Goal: Task Accomplishment & Management: Manage account settings

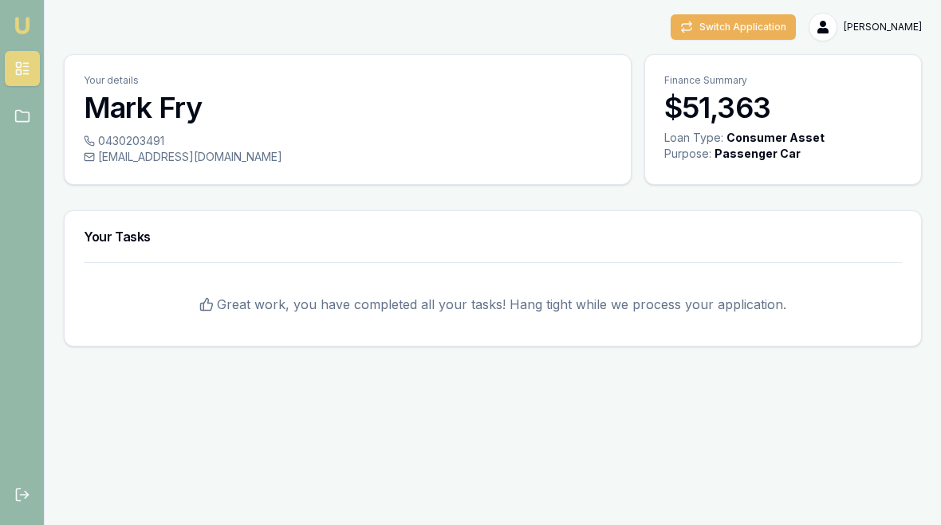
click at [758, 26] on button "Switch Application" at bounding box center [732, 27] width 125 height 26
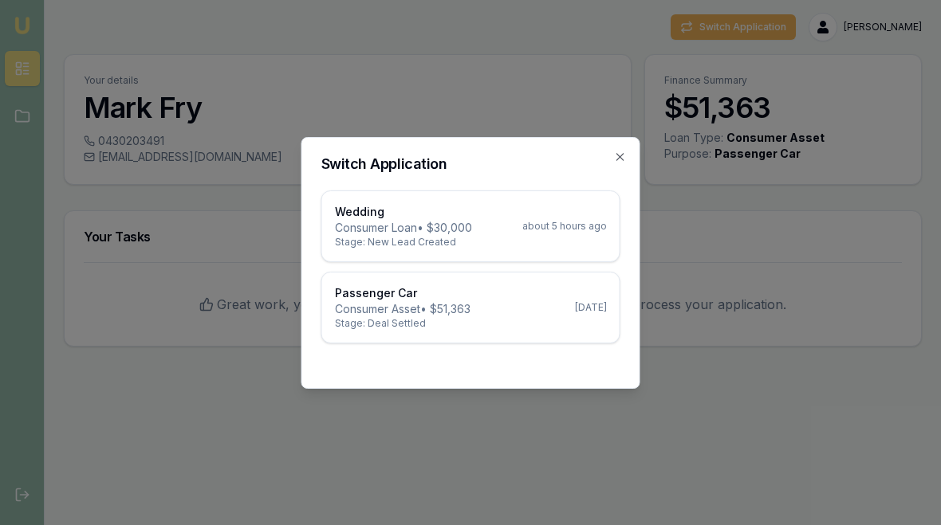
click at [418, 210] on p "Wedding" at bounding box center [403, 212] width 137 height 16
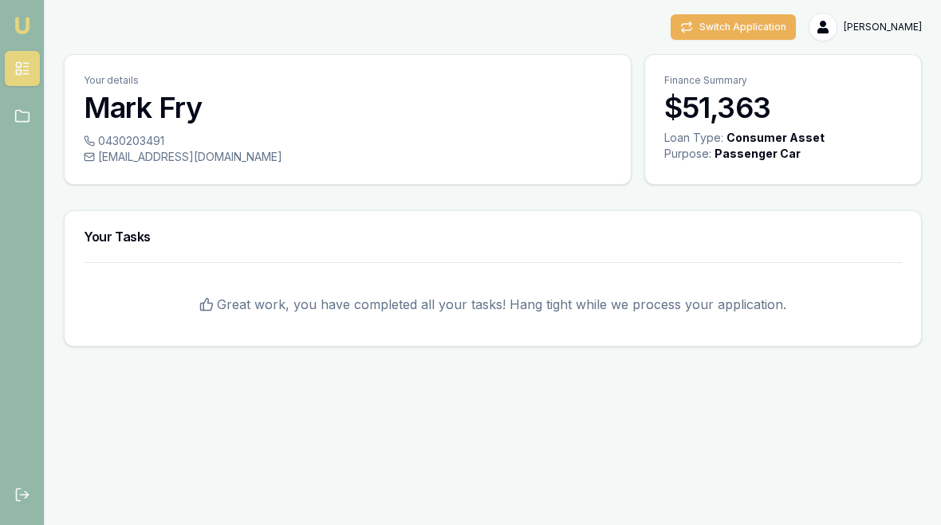
click at [22, 65] on icon at bounding box center [22, 69] width 16 height 16
click at [784, 30] on button "Switch Application" at bounding box center [732, 27] width 125 height 26
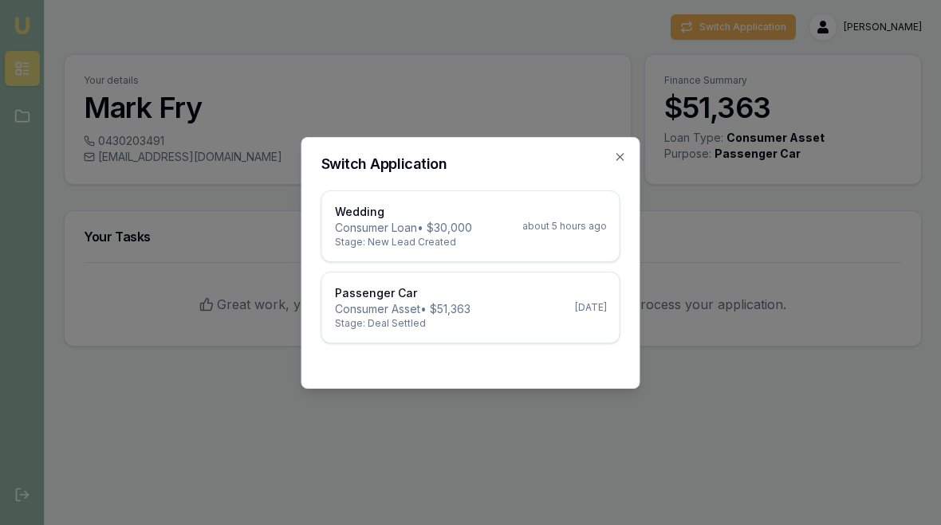
click at [403, 226] on p "Consumer Loan • $30,000" at bounding box center [403, 228] width 137 height 16
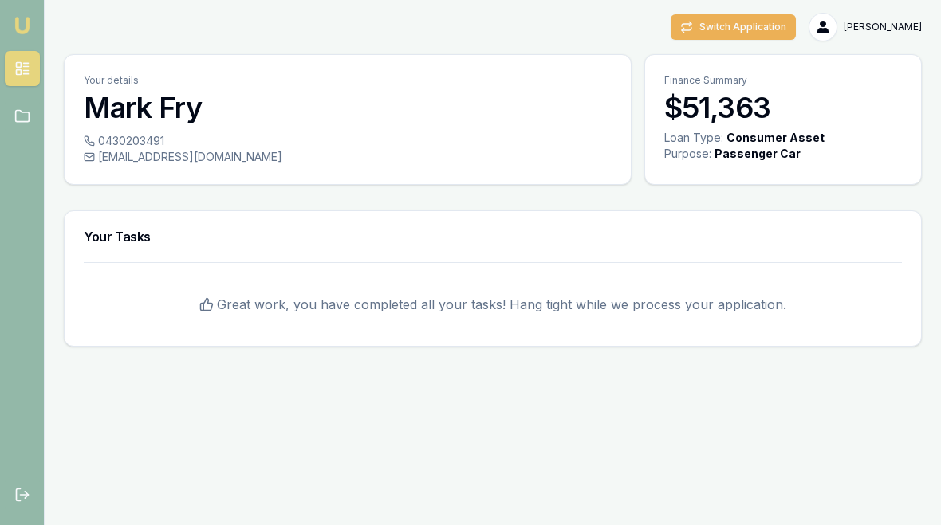
click at [773, 34] on button "Switch Application" at bounding box center [732, 27] width 125 height 26
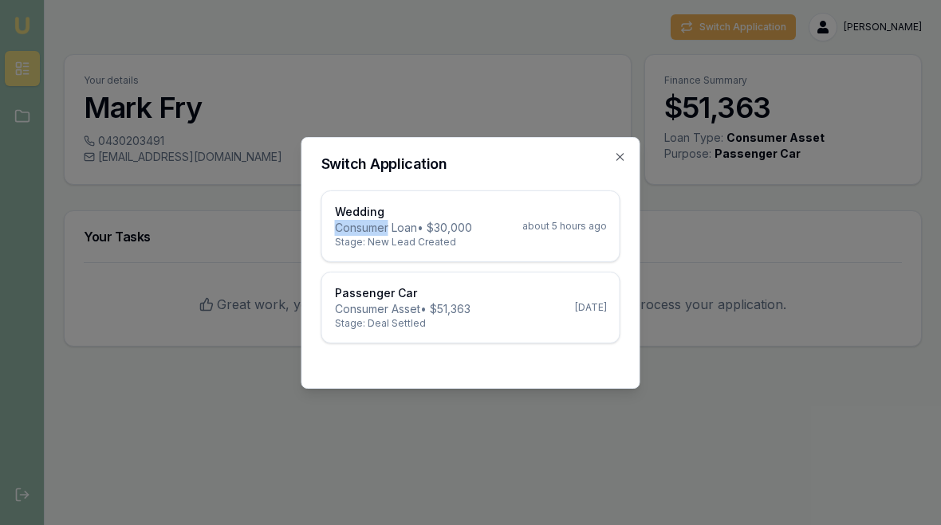
click at [414, 226] on p "Consumer Loan • $30,000" at bounding box center [403, 228] width 137 height 16
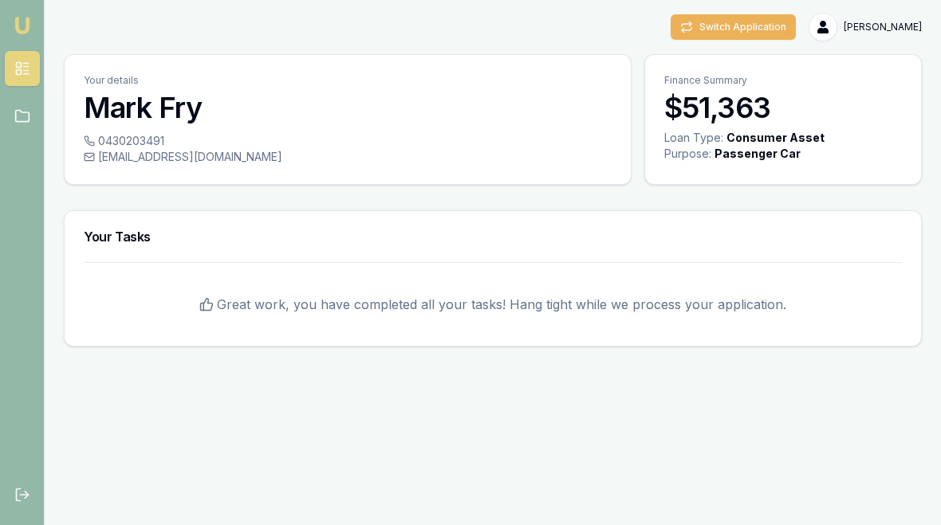
click at [21, 66] on rect at bounding box center [18, 65] width 5 height 5
click at [780, 23] on button "Switch Application" at bounding box center [732, 27] width 125 height 26
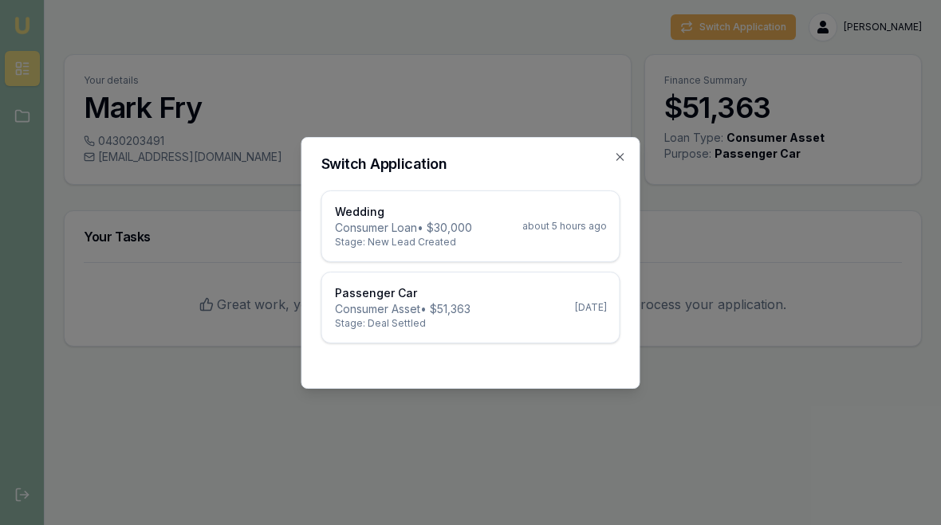
click at [403, 222] on p "Consumer Loan • $30,000" at bounding box center [403, 228] width 137 height 16
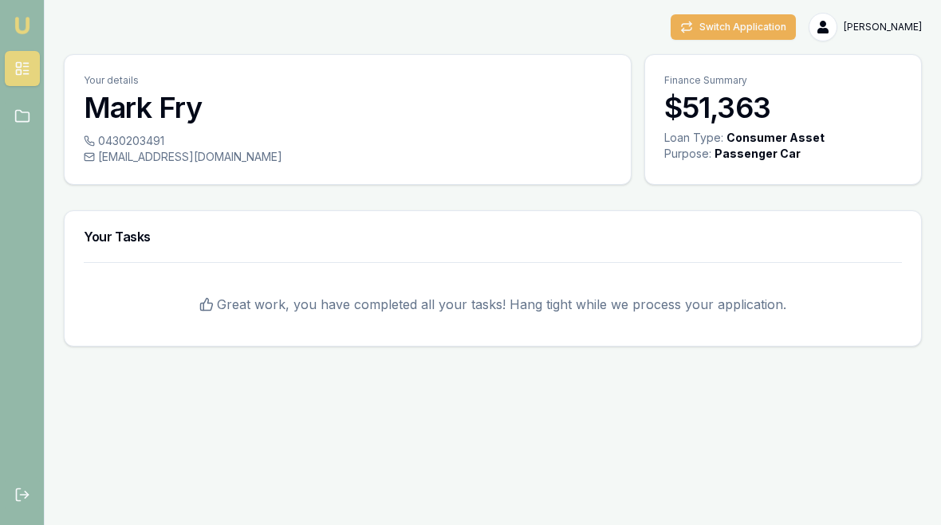
click at [774, 18] on button "Switch Application" at bounding box center [732, 27] width 125 height 26
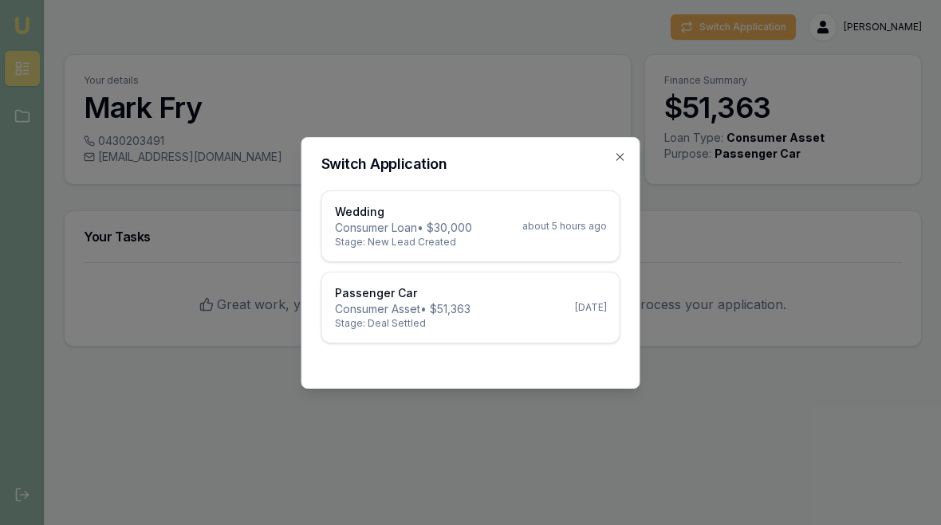
click at [442, 213] on p "Wedding" at bounding box center [403, 212] width 137 height 16
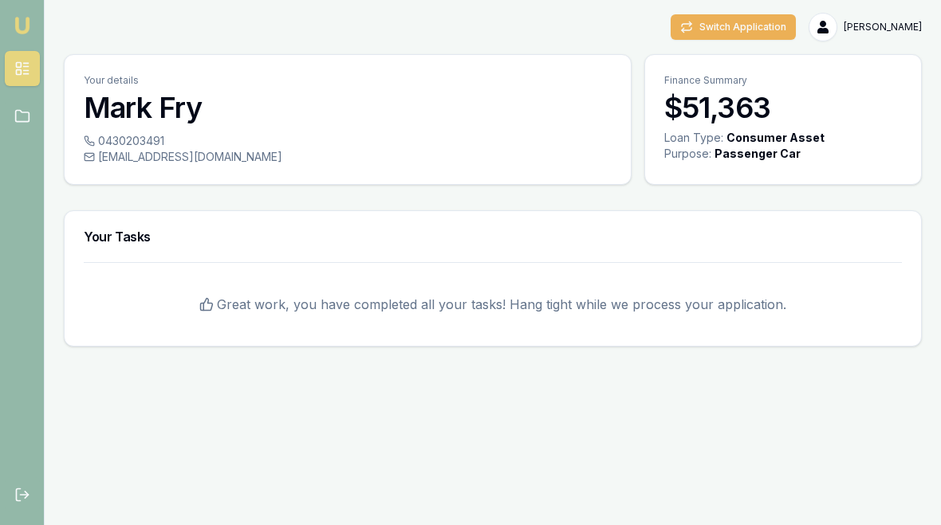
click at [764, 18] on button "Switch Application" at bounding box center [732, 27] width 125 height 26
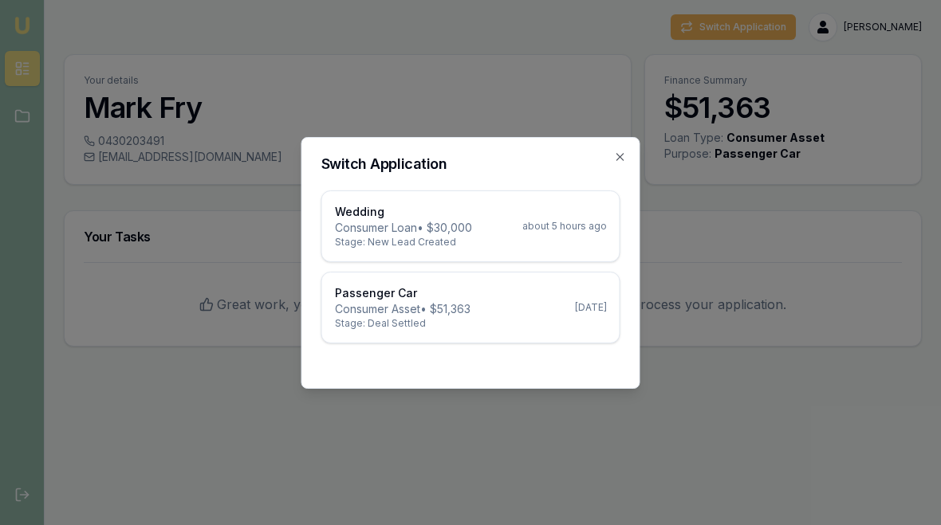
click at [411, 225] on p "Consumer Loan • $30,000" at bounding box center [403, 228] width 137 height 16
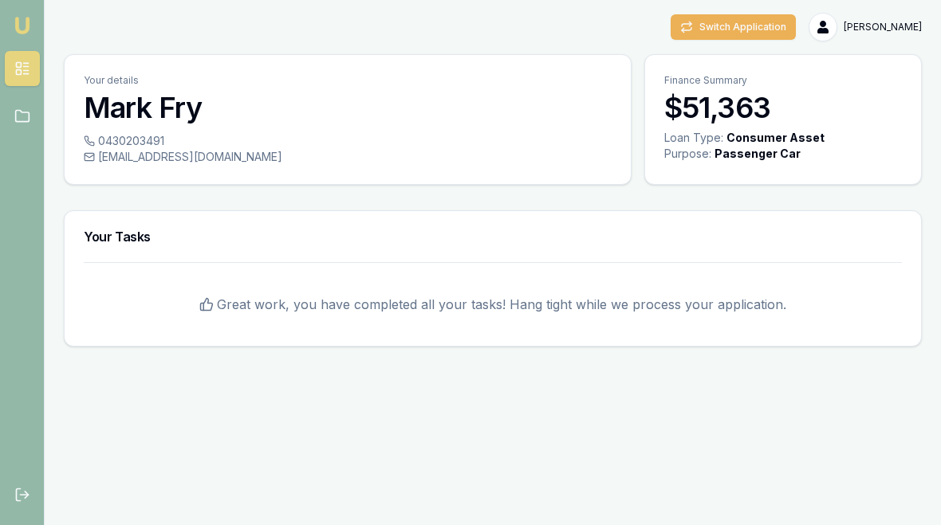
click at [20, 109] on icon at bounding box center [22, 116] width 16 height 16
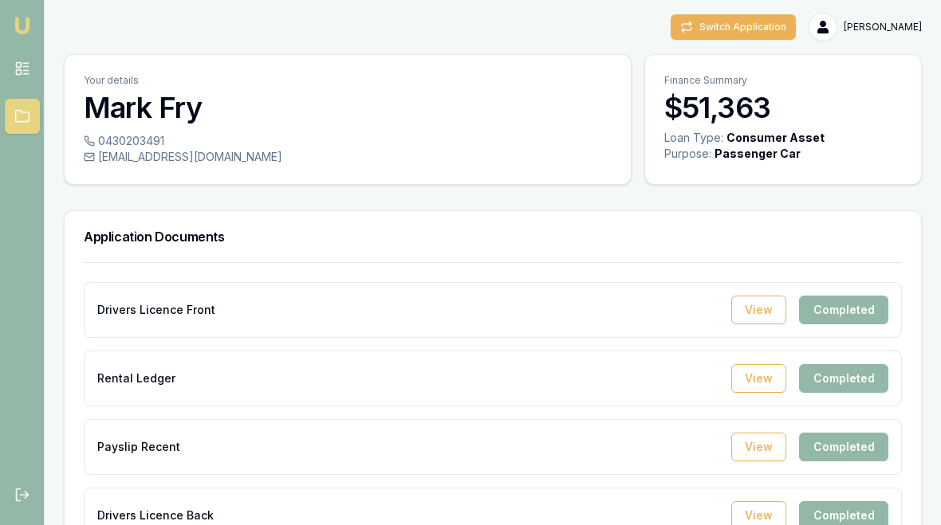
click at [18, 65] on icon at bounding box center [22, 69] width 16 height 16
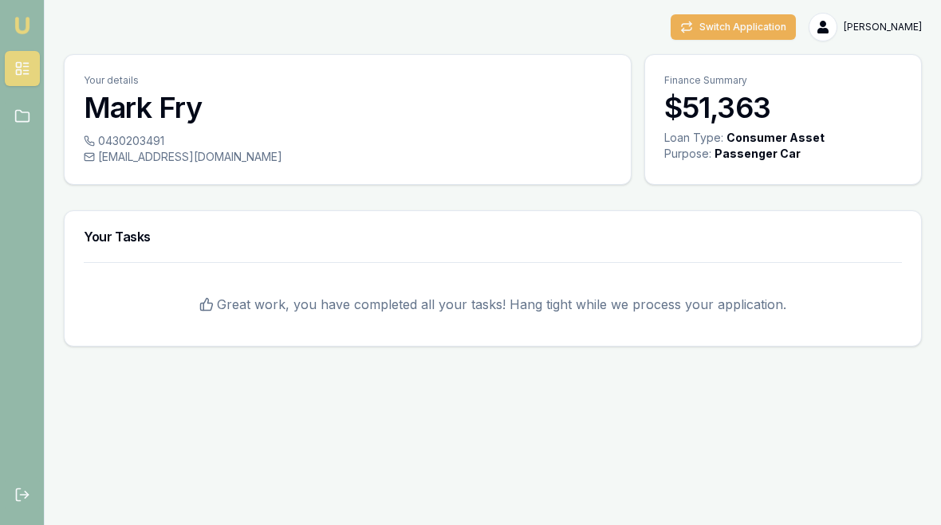
click at [13, 22] on img at bounding box center [22, 25] width 19 height 19
click at [761, 14] on button "Switch Application" at bounding box center [732, 27] width 125 height 26
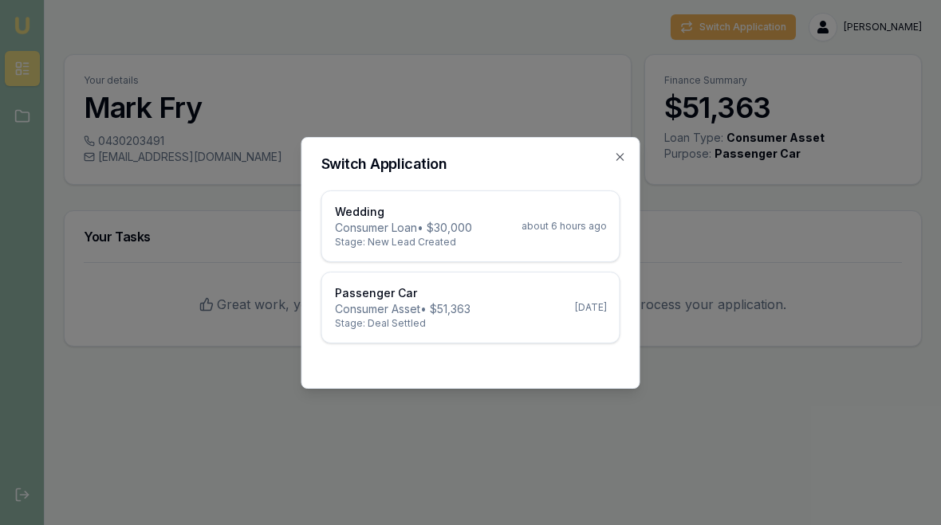
click at [389, 224] on p "Consumer Loan • $30,000" at bounding box center [403, 228] width 137 height 16
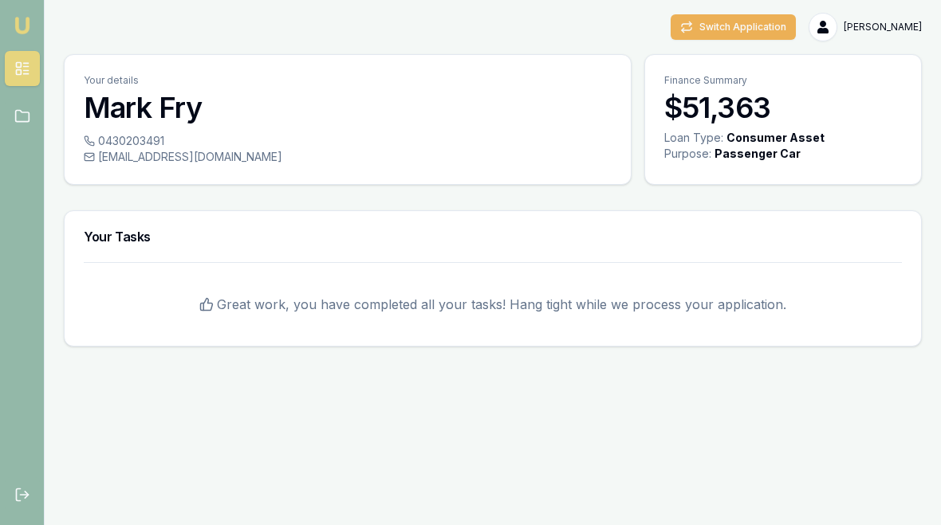
click at [18, 497] on icon at bounding box center [22, 495] width 16 height 16
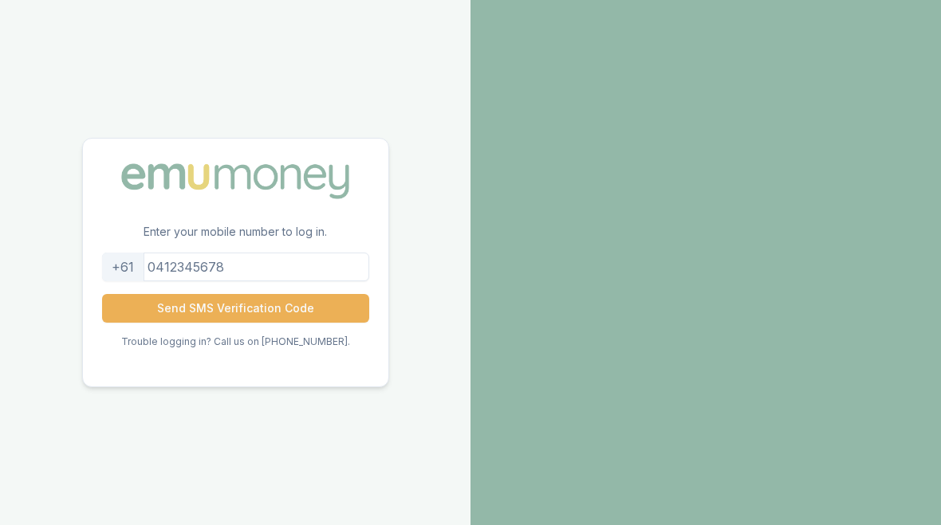
click at [232, 262] on input "tel" at bounding box center [235, 267] width 267 height 29
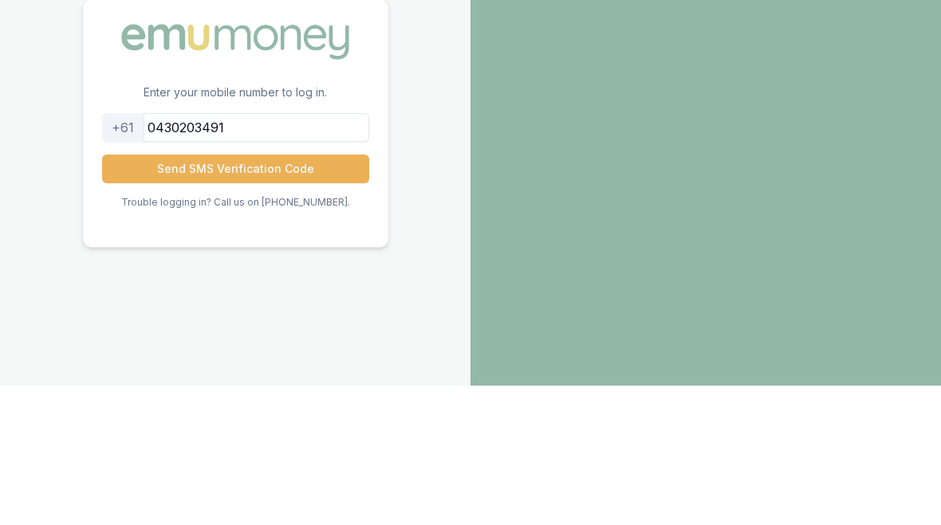
type input "0430203491"
click at [200, 294] on button "Send SMS Verification Code" at bounding box center [235, 308] width 267 height 29
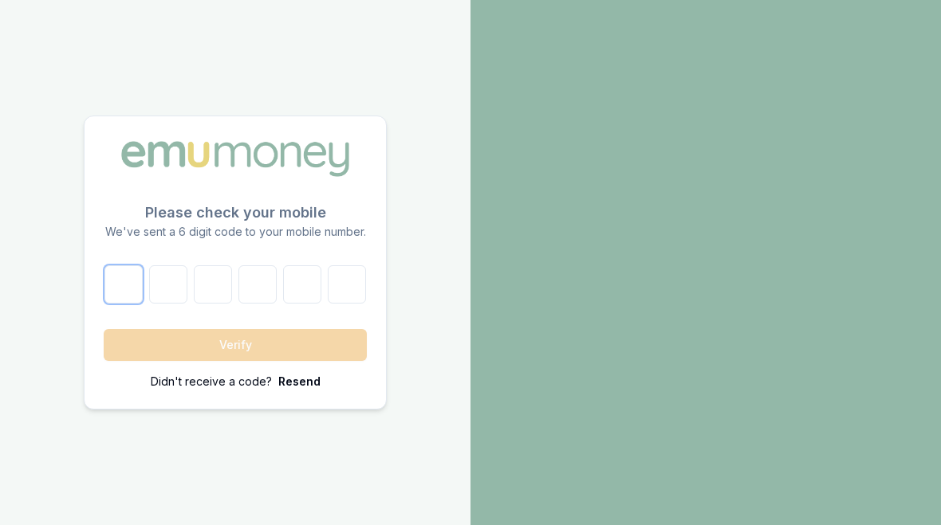
click at [115, 281] on input "number" at bounding box center [123, 284] width 38 height 38
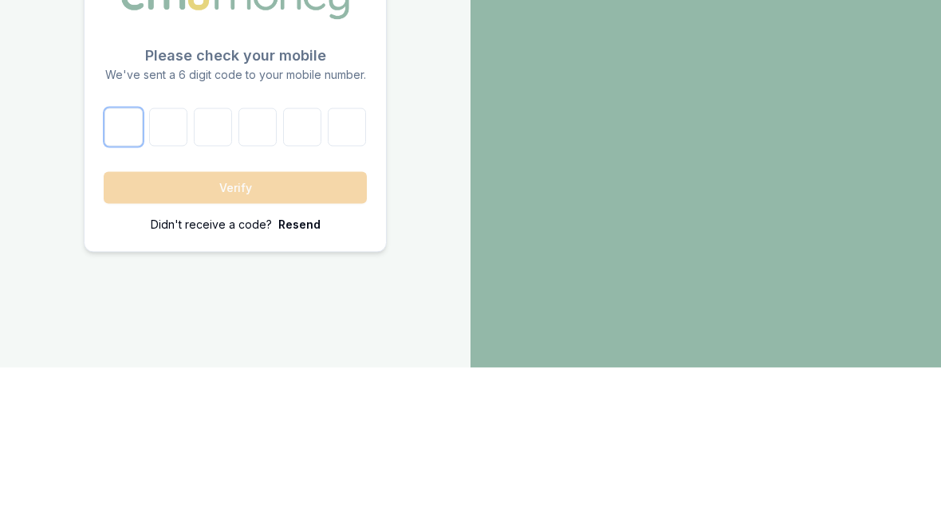
type input "4"
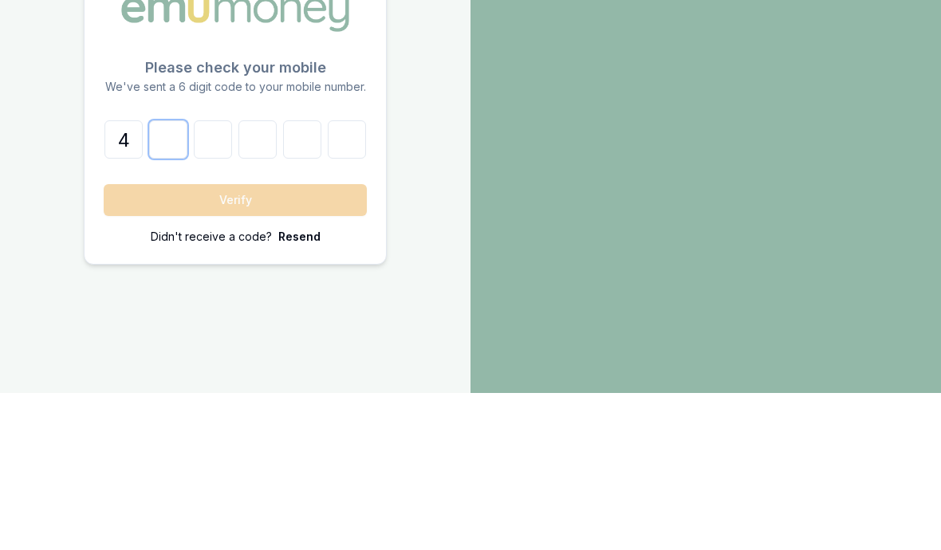
type input "9"
type input "1"
type input "5"
type input "8"
type input "1"
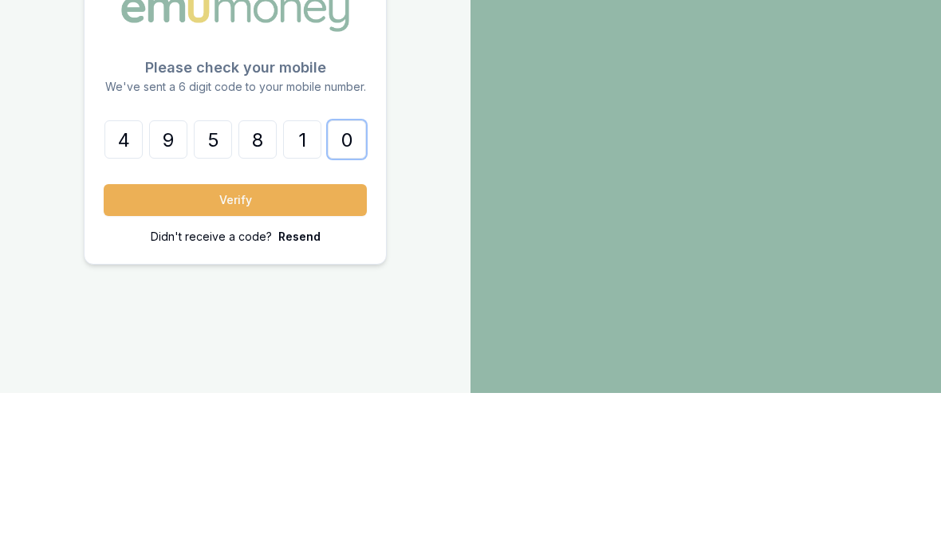
type input "0"
click at [209, 341] on button "Verify" at bounding box center [235, 357] width 263 height 32
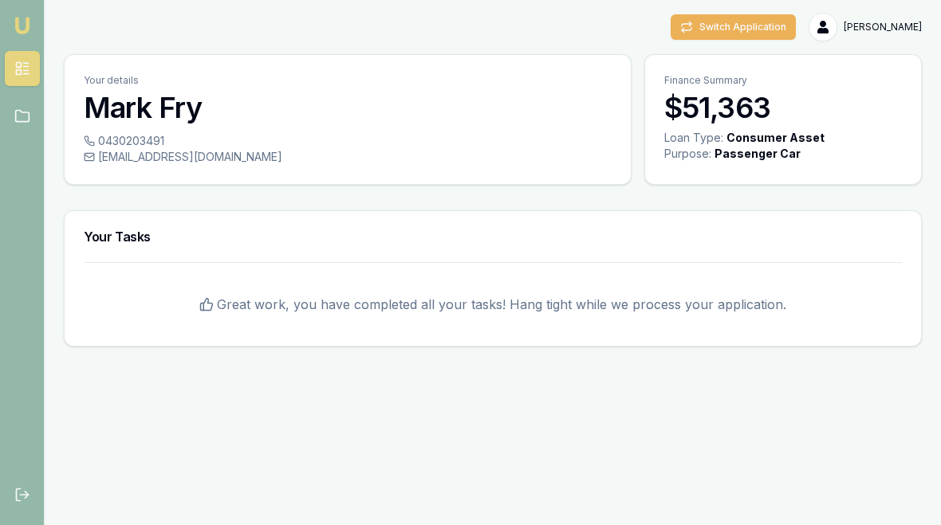
click at [786, 22] on button "Switch Application" at bounding box center [732, 27] width 125 height 26
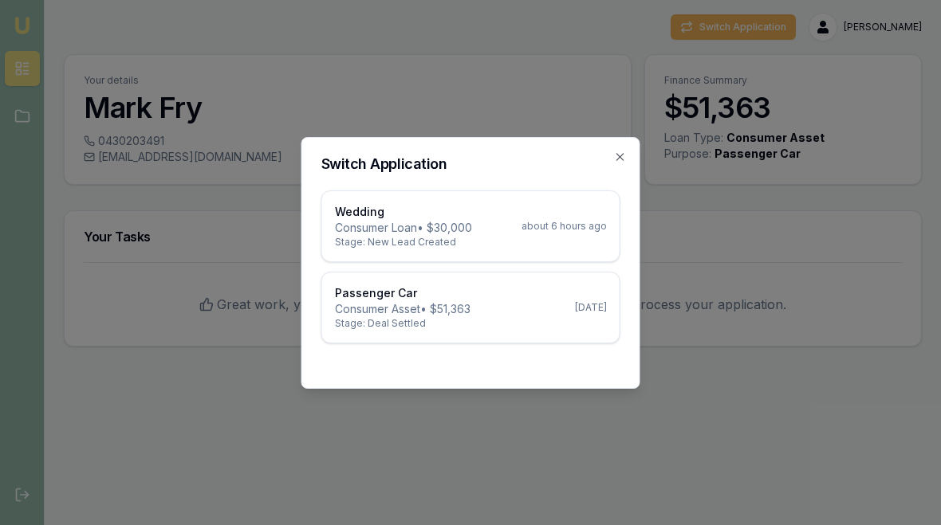
click at [391, 222] on p "Consumer Loan • $30,000" at bounding box center [403, 228] width 137 height 16
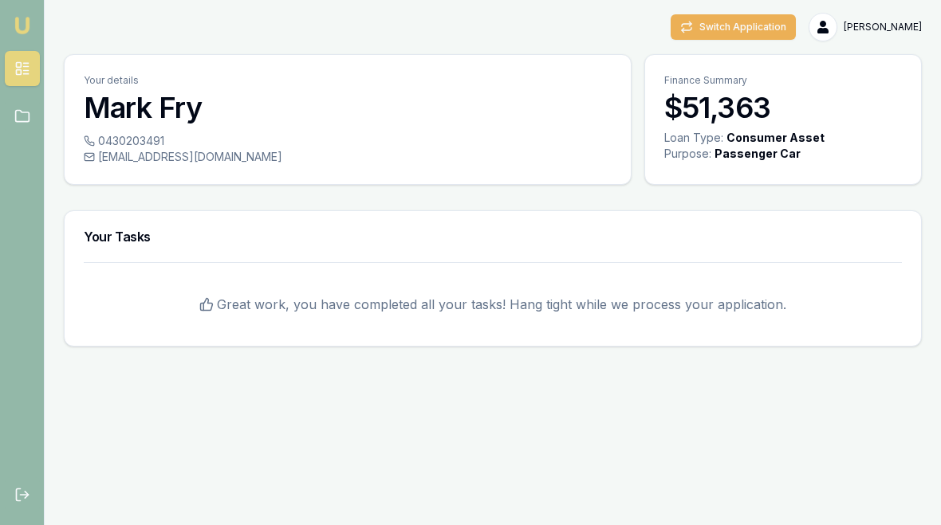
click at [768, 15] on button "Switch Application" at bounding box center [732, 27] width 125 height 26
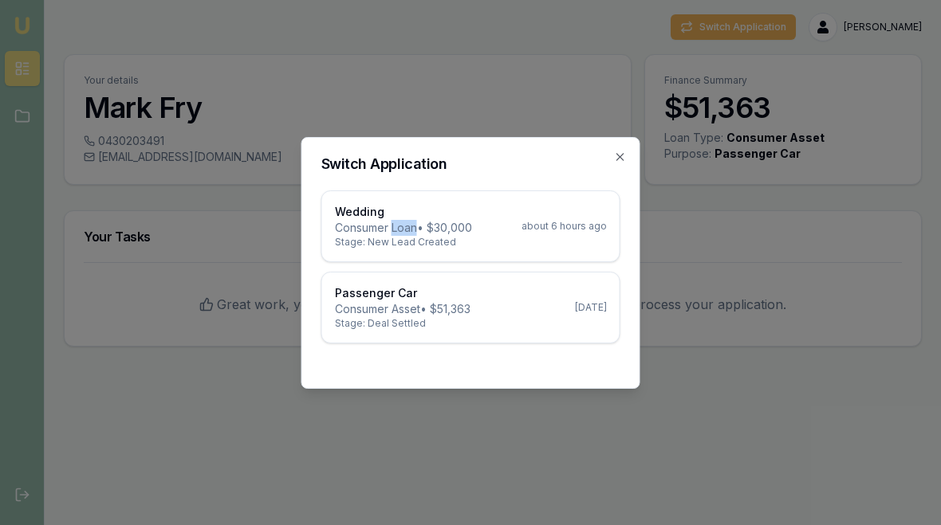
click at [324, 238] on div "Wedding Consumer Loan • $30,000 Stage: New Lead Created about 6 hours ago" at bounding box center [470, 226] width 297 height 70
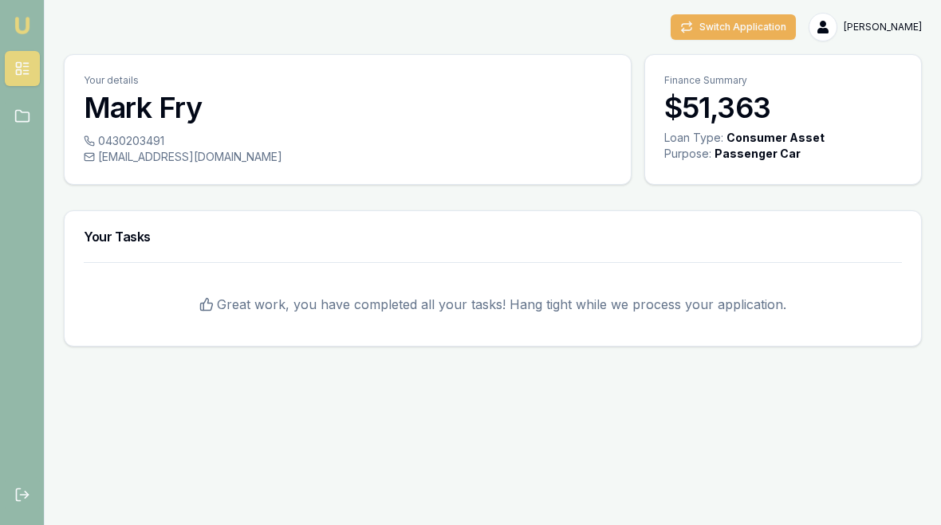
click at [281, 136] on div "0430203491" at bounding box center [348, 141] width 528 height 16
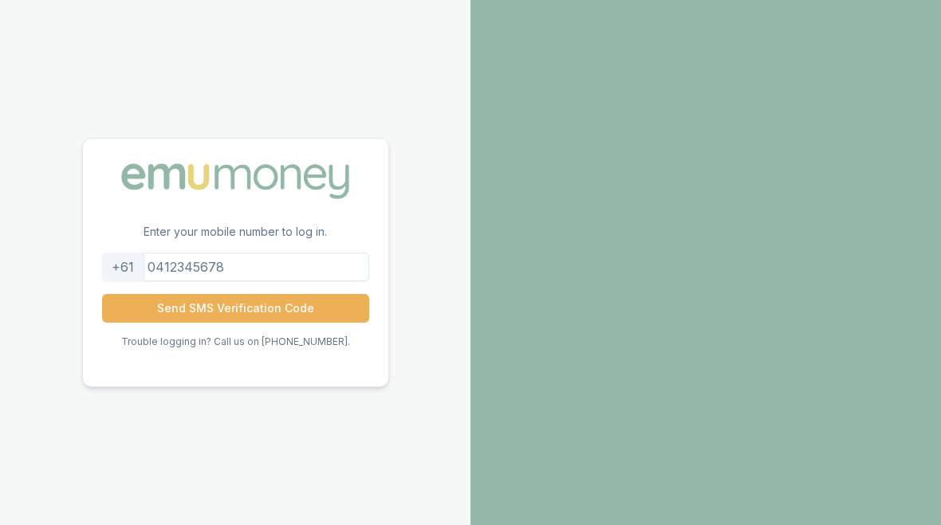
click at [209, 263] on input "tel" at bounding box center [235, 267] width 267 height 29
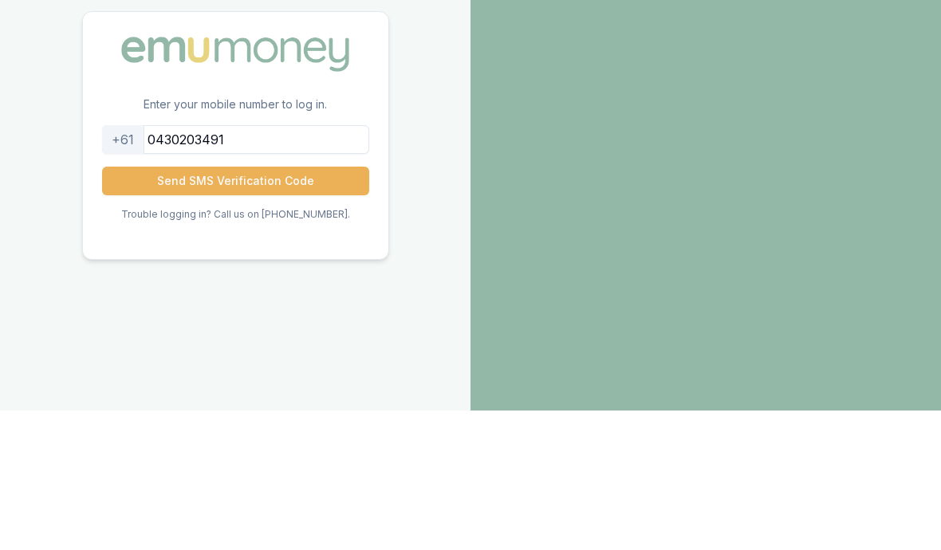
type input "0430203491"
click at [202, 306] on button "Send SMS Verification Code" at bounding box center [235, 320] width 267 height 29
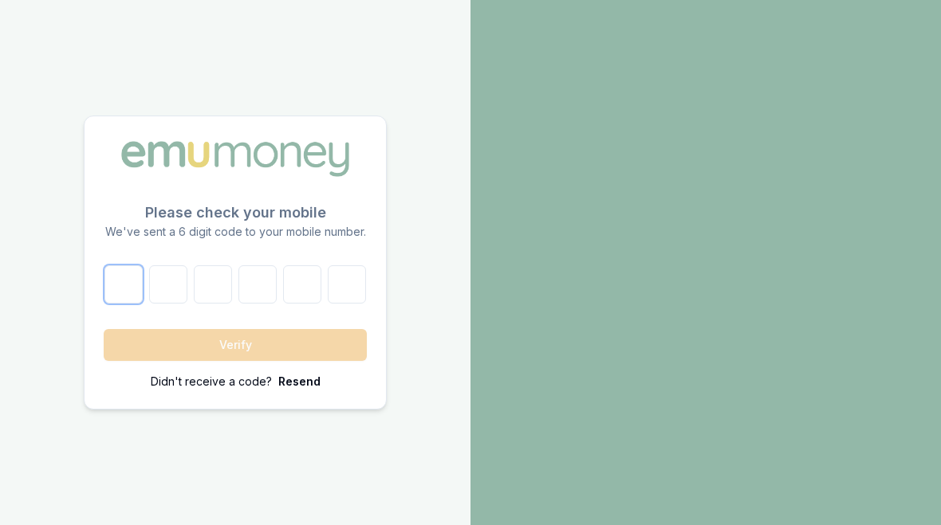
click at [124, 285] on input "number" at bounding box center [123, 284] width 38 height 38
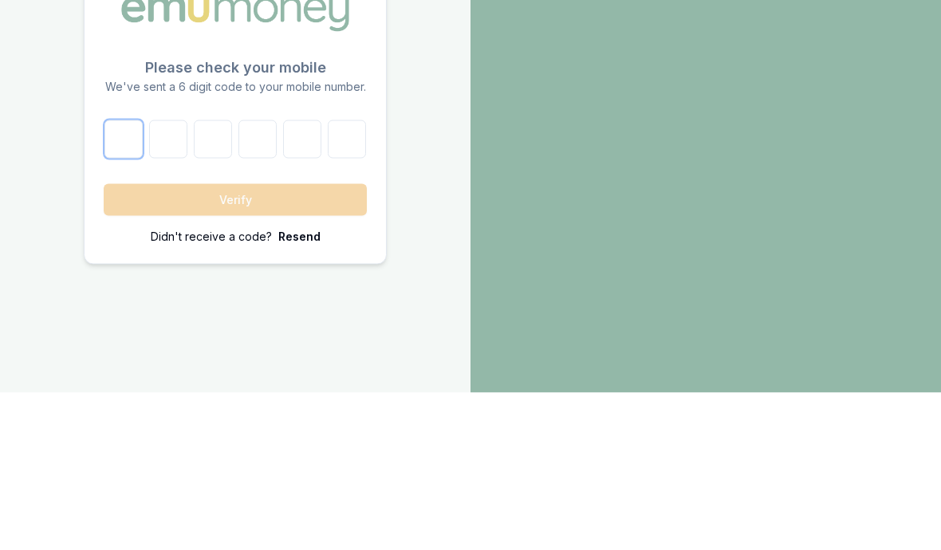
type input "7"
type input "3"
type input "4"
type input "5"
type input "7"
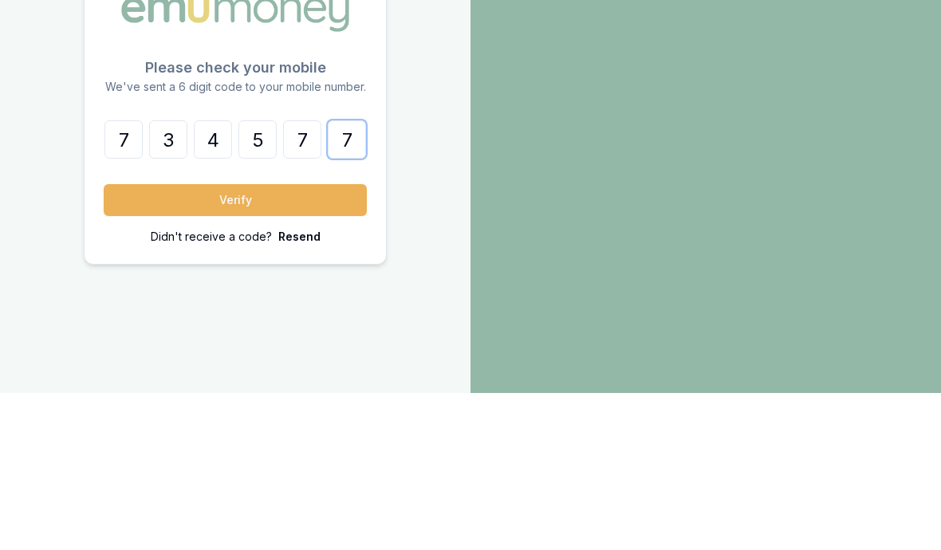
type input "7"
click at [199, 341] on button "Verify" at bounding box center [235, 357] width 263 height 32
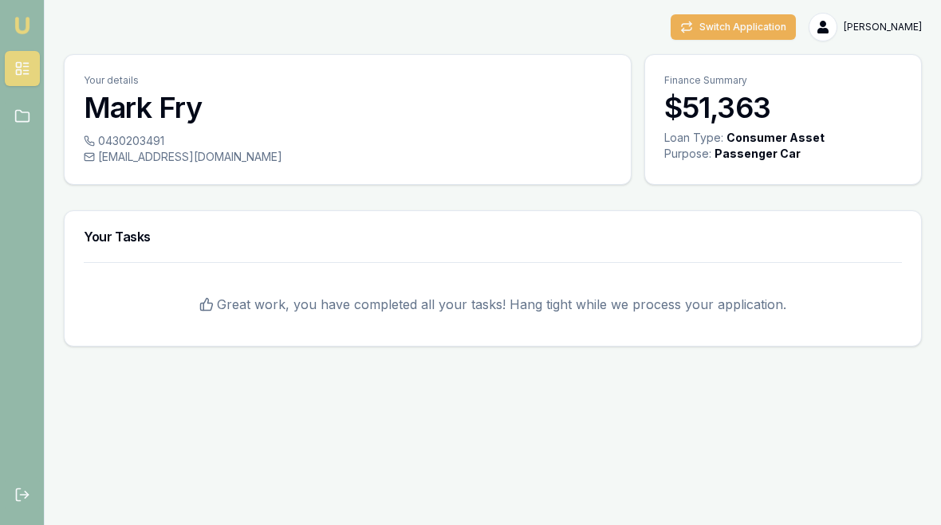
click at [769, 21] on button "Switch Application" at bounding box center [732, 27] width 125 height 26
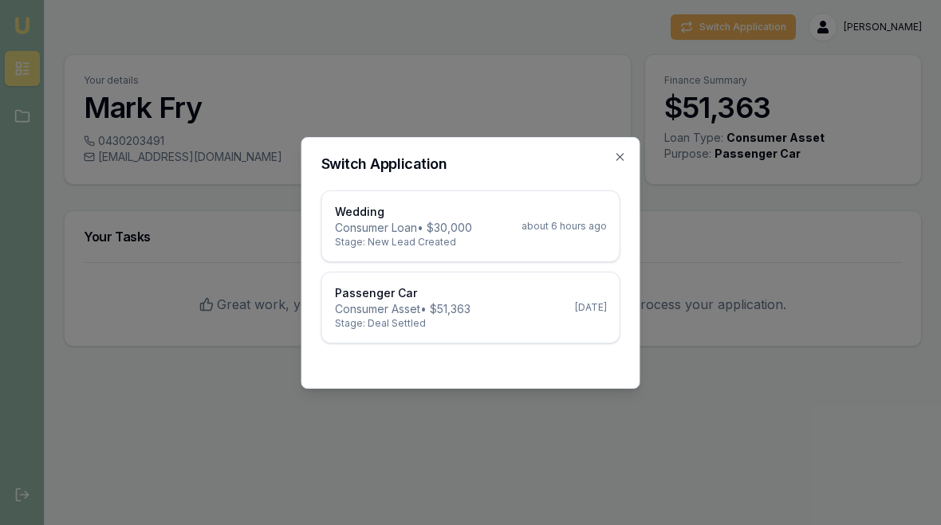
click at [430, 217] on p "Wedding" at bounding box center [403, 212] width 137 height 16
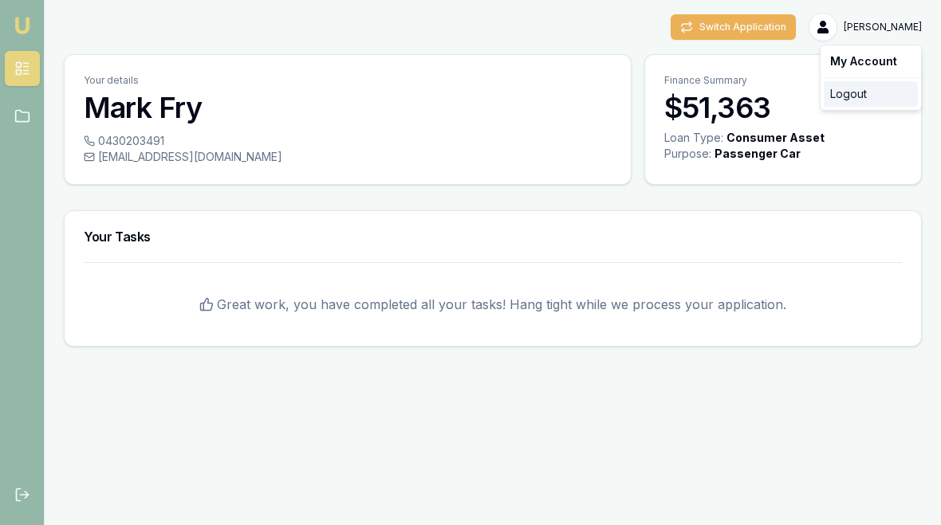
click at [847, 95] on div "Logout" at bounding box center [870, 94] width 94 height 26
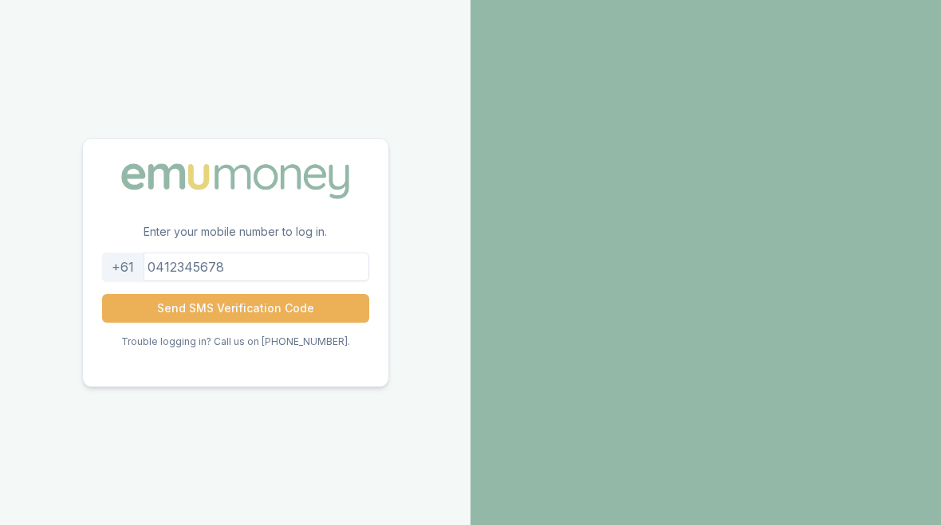
click at [203, 257] on input "tel" at bounding box center [235, 267] width 267 height 29
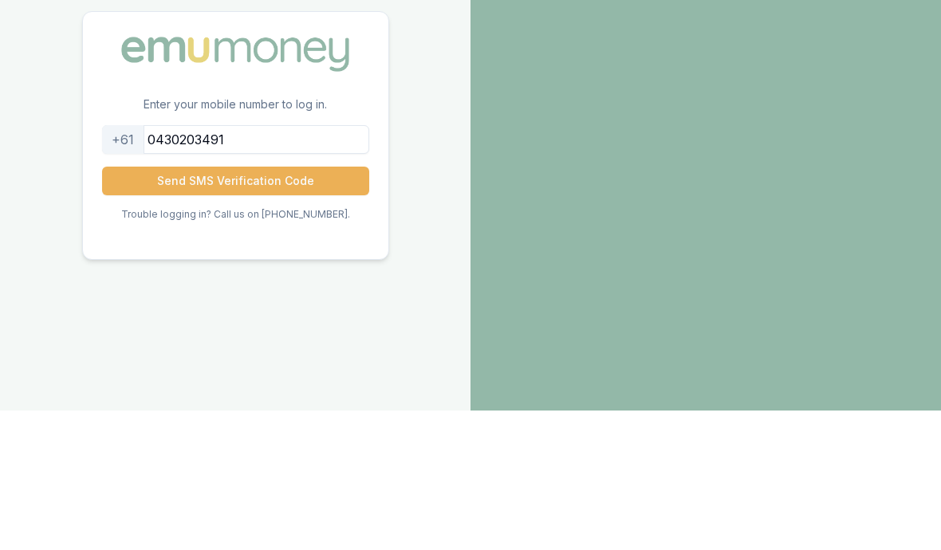
type input "0430203491"
click at [201, 306] on button "Send SMS Verification Code" at bounding box center [235, 320] width 267 height 29
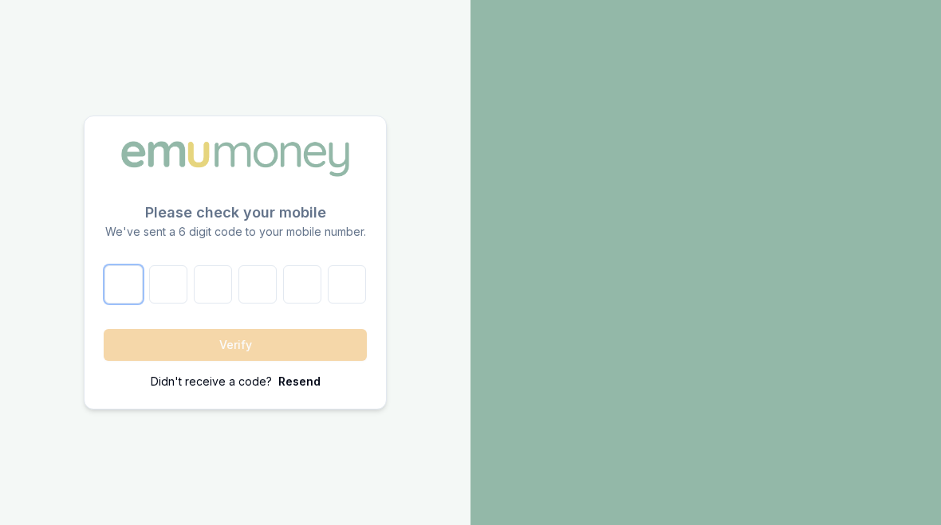
click at [108, 280] on input "number" at bounding box center [123, 284] width 38 height 38
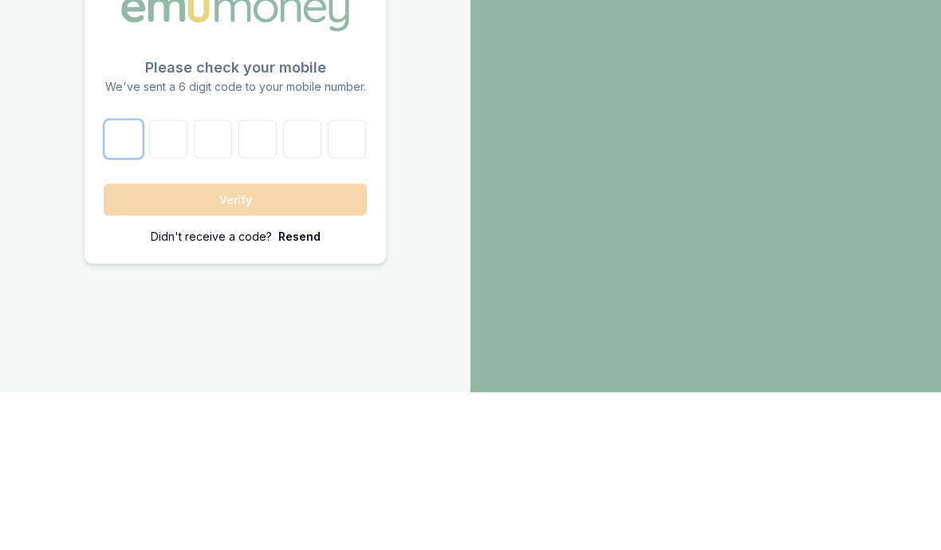
type input "3"
type input "9"
type input "4"
type input "7"
type input "0"
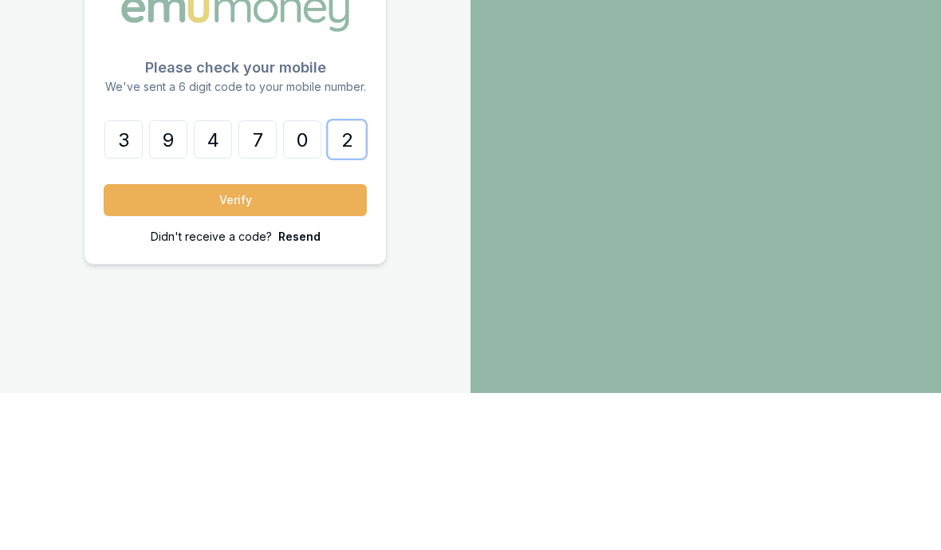
type input "2"
click at [210, 341] on button "Verify" at bounding box center [235, 357] width 263 height 32
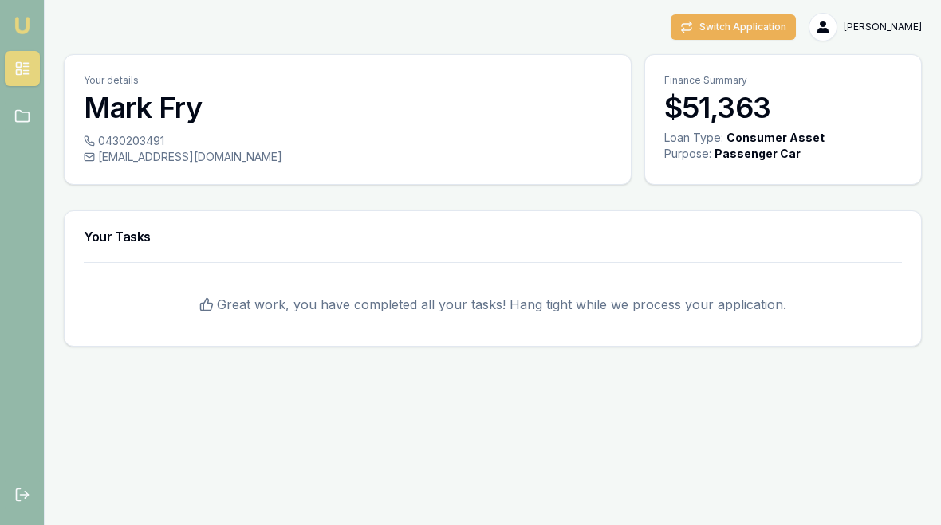
click at [773, 35] on button "Switch Application" at bounding box center [732, 27] width 125 height 26
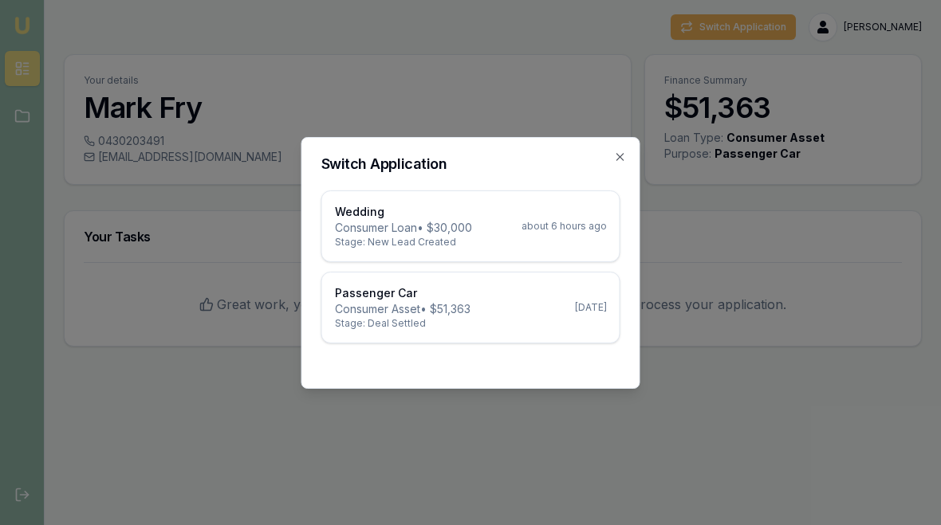
click at [397, 221] on p "Consumer Loan • $30,000" at bounding box center [403, 228] width 137 height 16
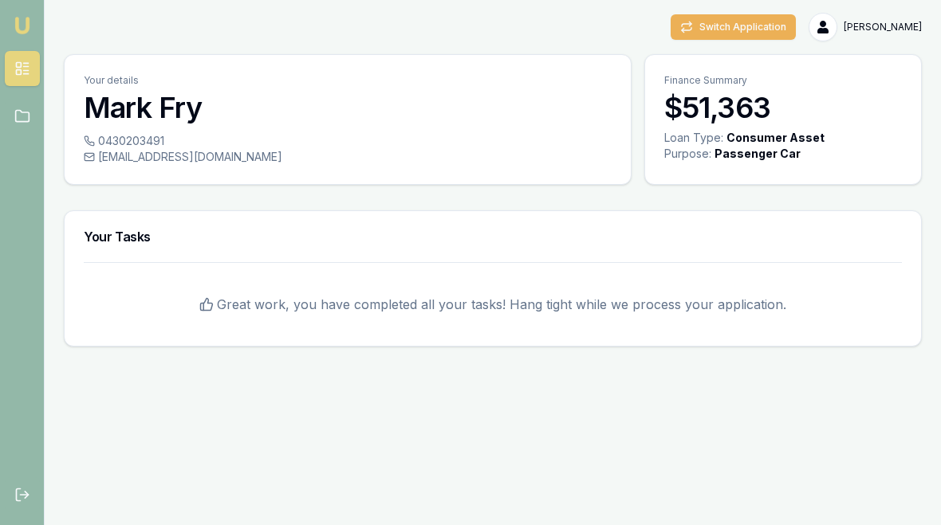
click at [764, 20] on button "Switch Application" at bounding box center [732, 27] width 125 height 26
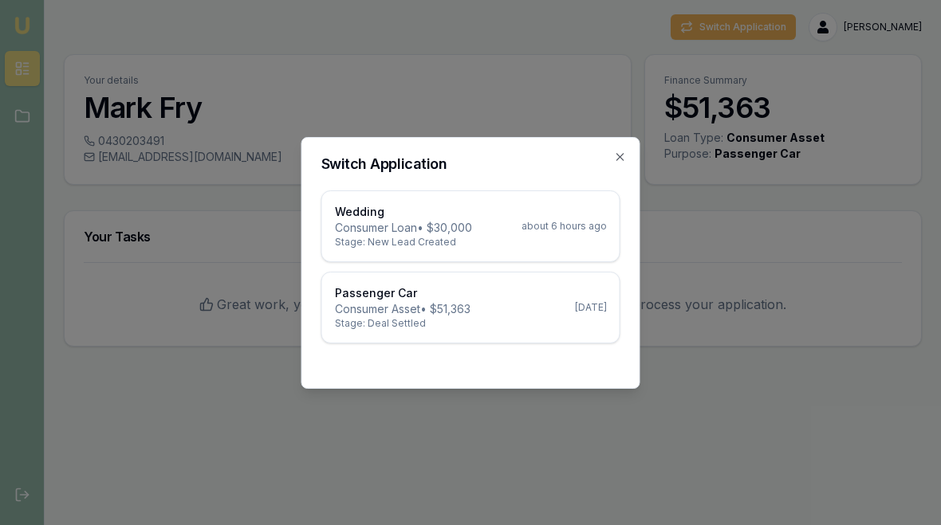
click at [407, 221] on p "Consumer Loan • $30,000" at bounding box center [403, 228] width 137 height 16
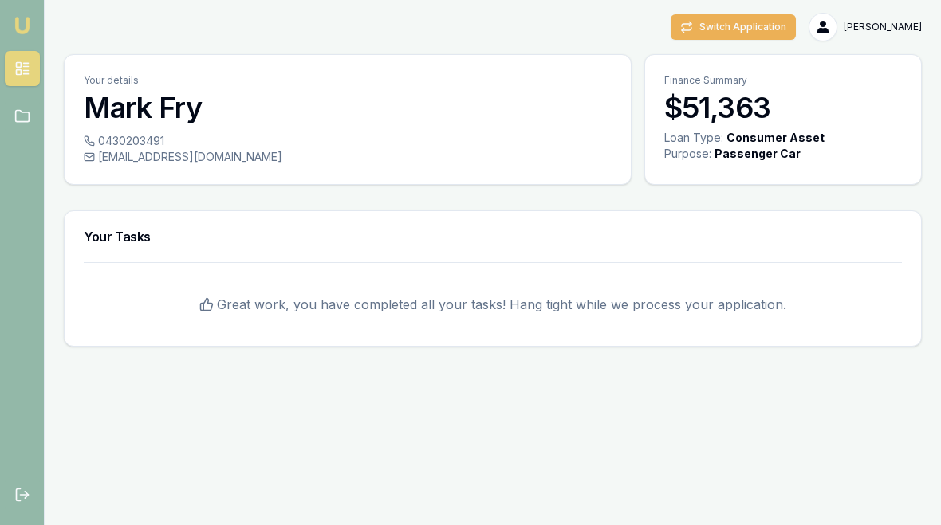
click at [733, 108] on h3 "$51,363" at bounding box center [783, 108] width 238 height 32
click at [766, 25] on button "Switch Application" at bounding box center [732, 27] width 125 height 26
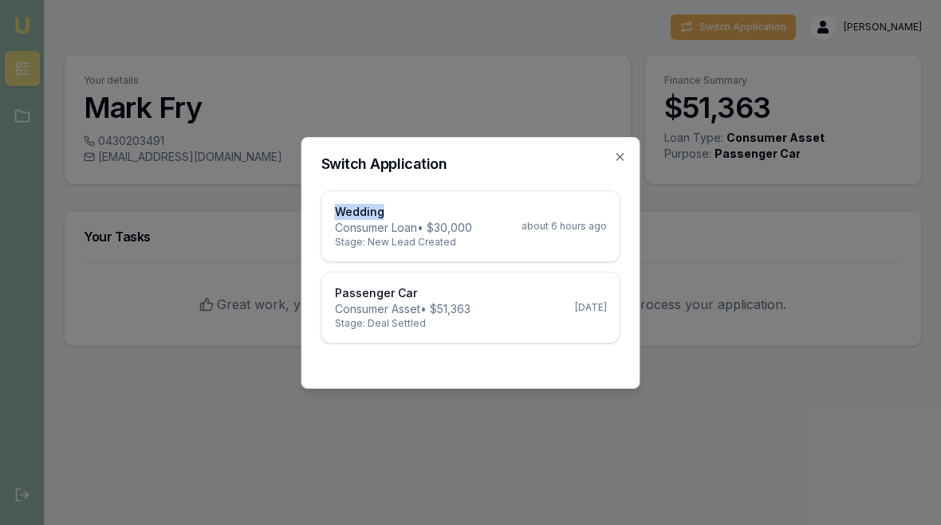
click at [411, 224] on p "Consumer Loan • $30,000" at bounding box center [403, 228] width 137 height 16
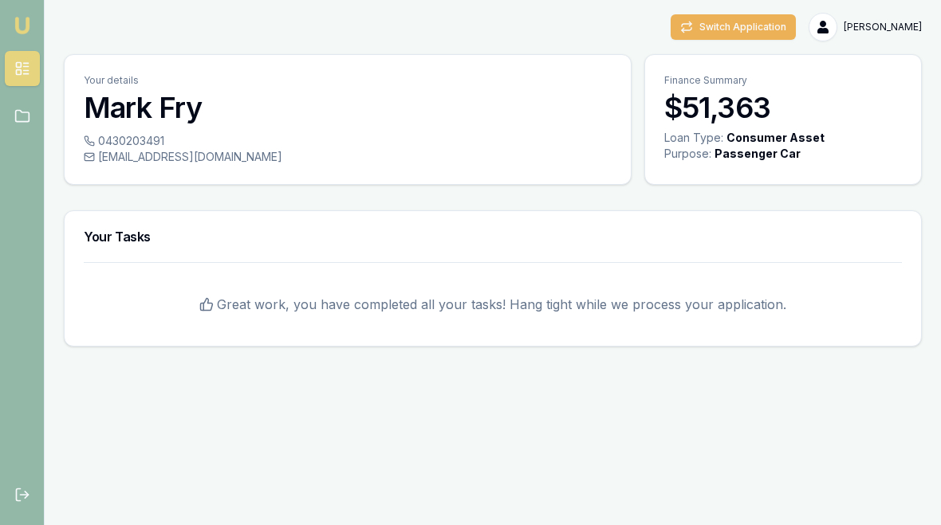
click at [22, 125] on link at bounding box center [22, 116] width 35 height 35
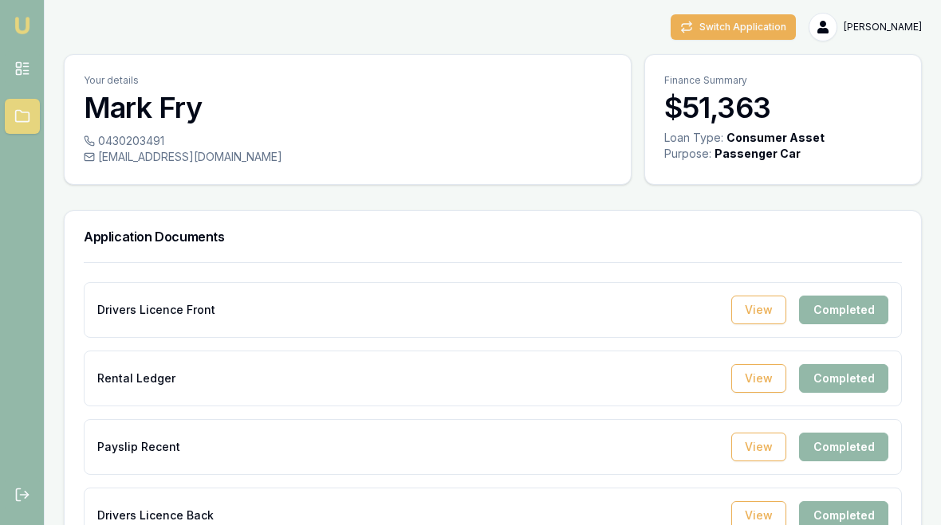
click at [18, 10] on nav "Emu Broker" at bounding box center [22, 73] width 44 height 147
click at [21, 22] on img at bounding box center [22, 25] width 19 height 19
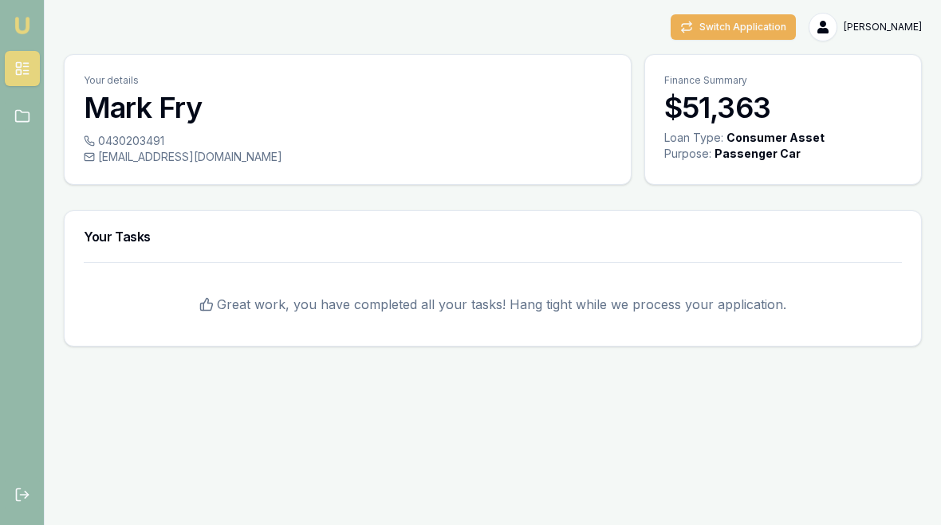
click at [778, 23] on button "Switch Application" at bounding box center [732, 27] width 125 height 26
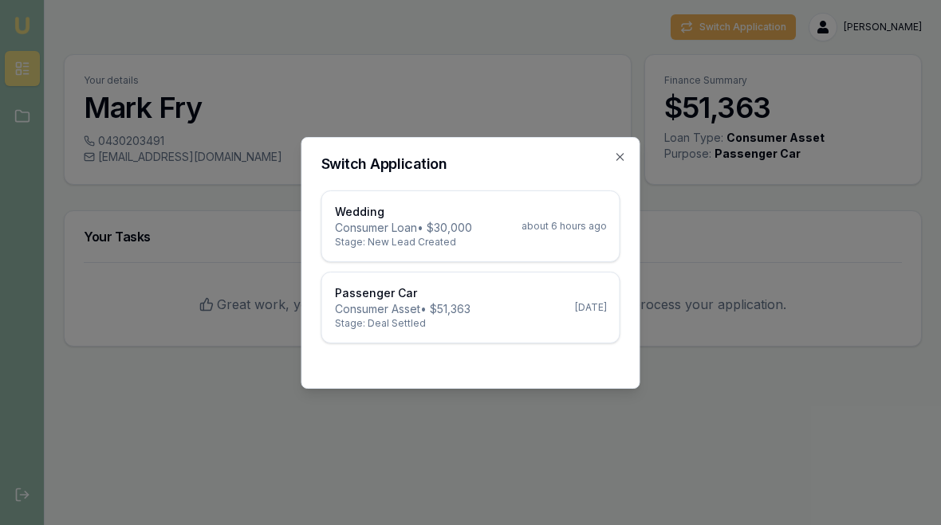
click at [391, 224] on p "Consumer Loan • $30,000" at bounding box center [403, 228] width 137 height 16
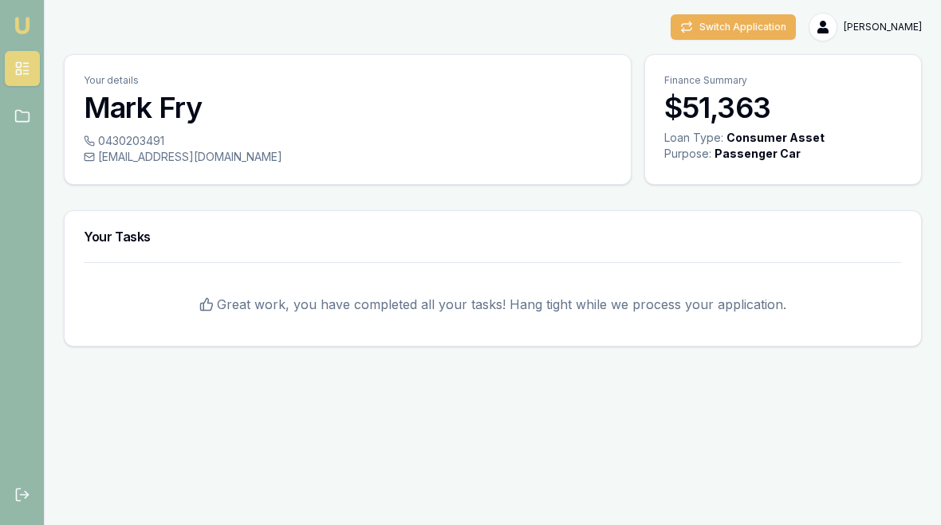
click at [25, 20] on img at bounding box center [22, 25] width 19 height 19
click at [18, 25] on img at bounding box center [22, 25] width 19 height 19
click at [760, 19] on button "Switch Application" at bounding box center [732, 27] width 125 height 26
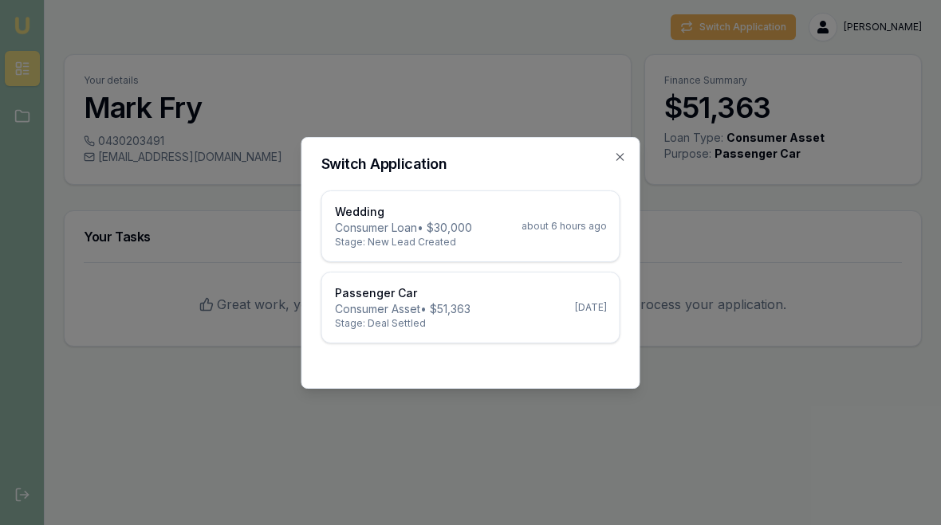
click at [632, 158] on div "Switch Application Wedding Consumer Loan • $30,000 Stage: New Lead Created abou…" at bounding box center [470, 263] width 339 height 252
click at [619, 172] on div "Switch Application Wedding Consumer Loan • $30,000 Stage: New Lead Created abou…" at bounding box center [470, 263] width 339 height 252
click at [625, 152] on icon "button" at bounding box center [620, 157] width 13 height 13
